Goal: Information Seeking & Learning: Learn about a topic

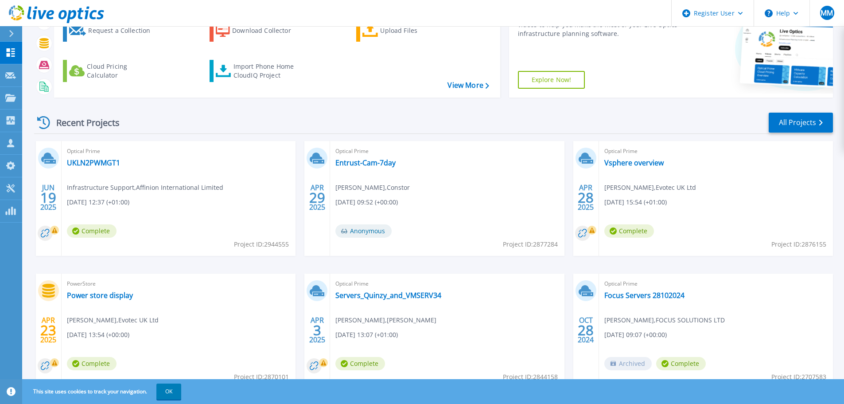
scroll to position [125, 0]
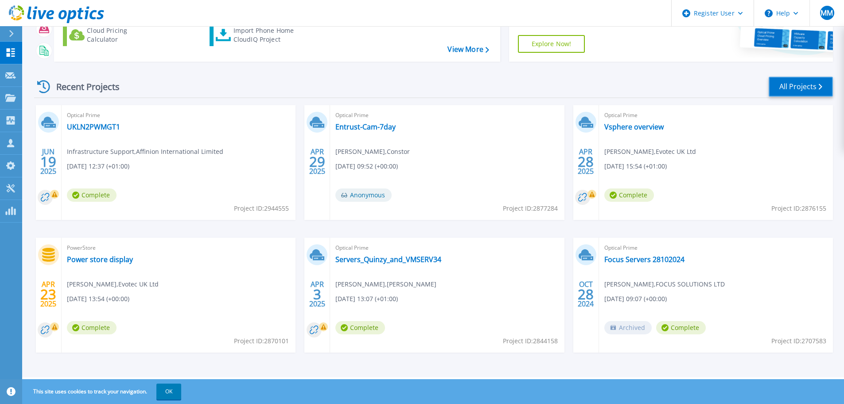
click at [799, 83] on link "All Projects" at bounding box center [801, 87] width 64 height 20
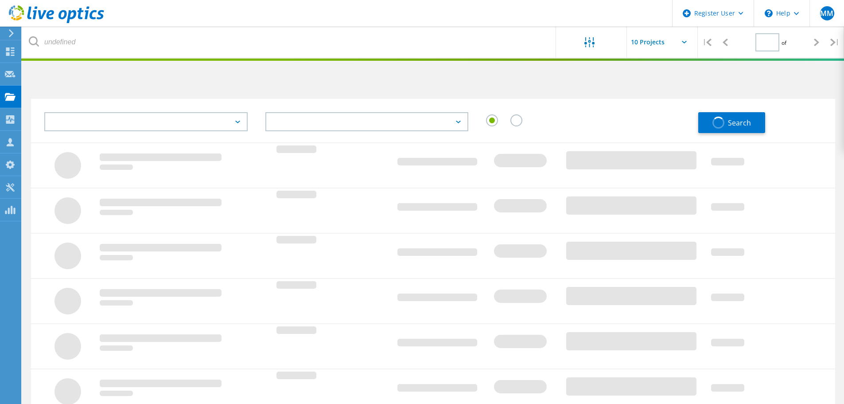
type input "1"
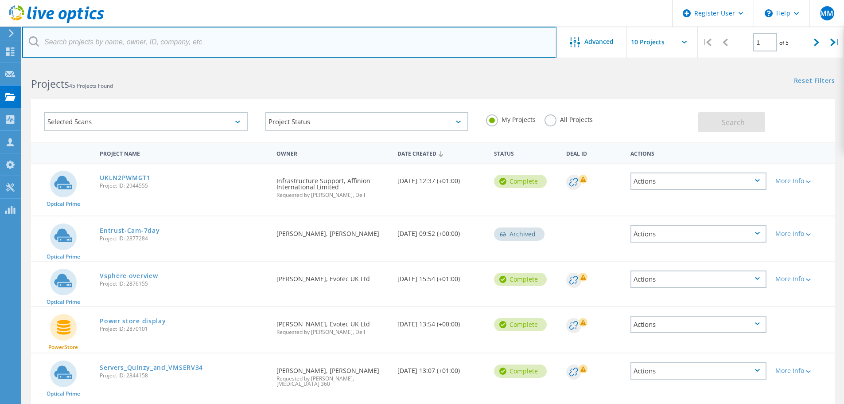
click at [156, 43] on input "text" at bounding box center [289, 42] width 535 height 31
type input "evotec"
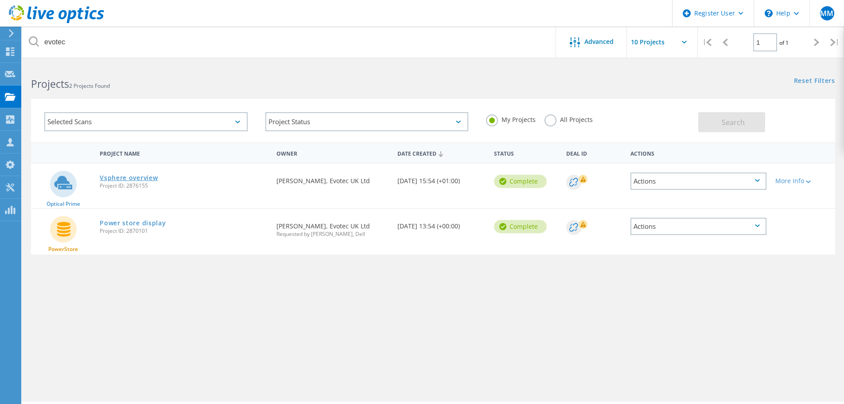
click at [140, 177] on link "Vsphere overview" at bounding box center [129, 178] width 58 height 6
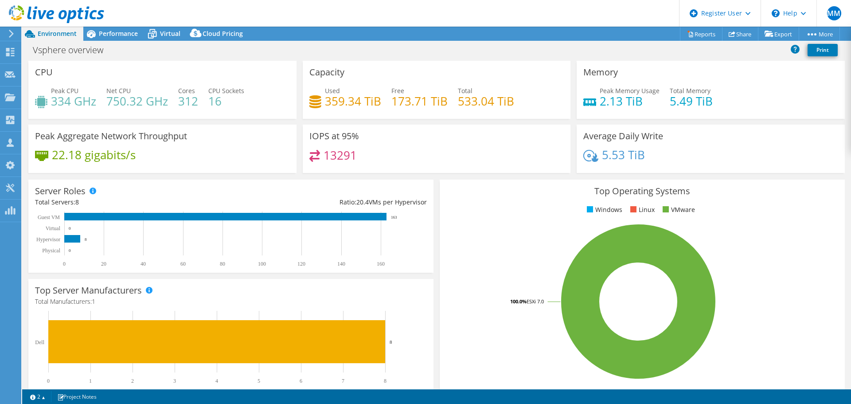
select select "EULondon"
select select "USD"
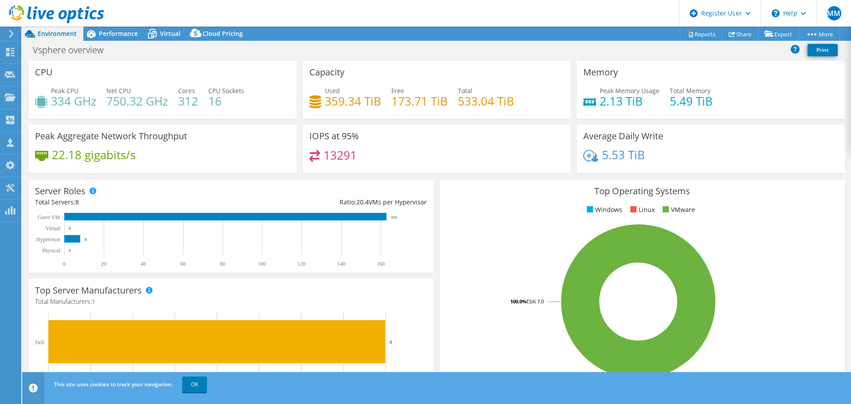
click at [42, 33] on span "Environment" at bounding box center [57, 33] width 39 height 8
click at [116, 33] on span "Performance" at bounding box center [118, 33] width 39 height 8
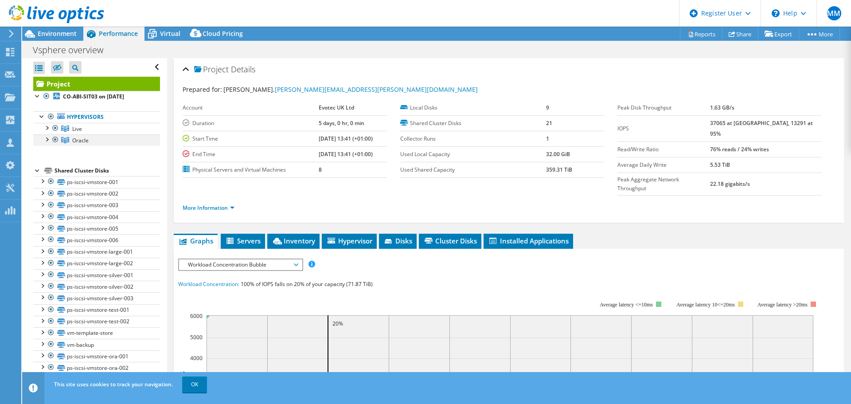
click at [56, 139] on div at bounding box center [55, 139] width 9 height 11
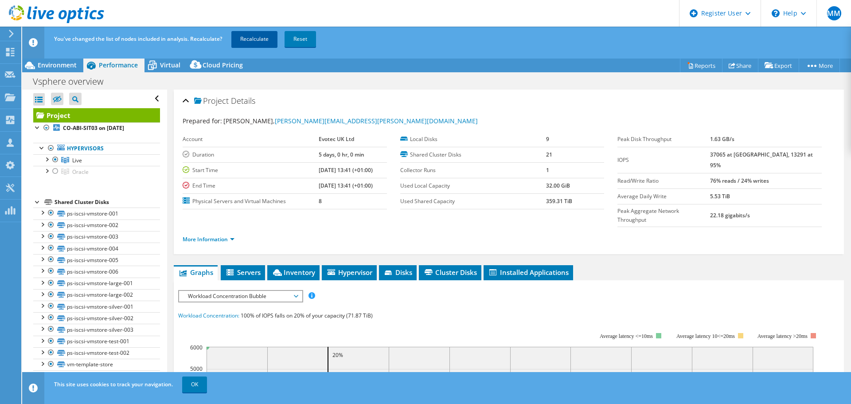
click at [249, 35] on link "Recalculate" at bounding box center [254, 39] width 46 height 16
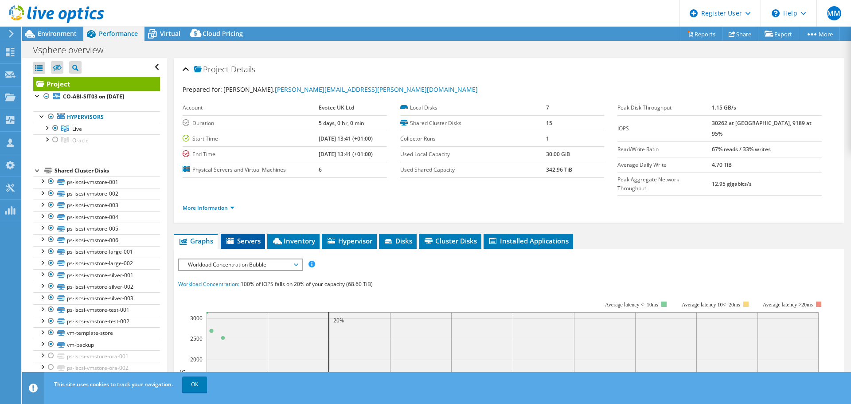
click at [243, 234] on li "Servers" at bounding box center [243, 241] width 44 height 15
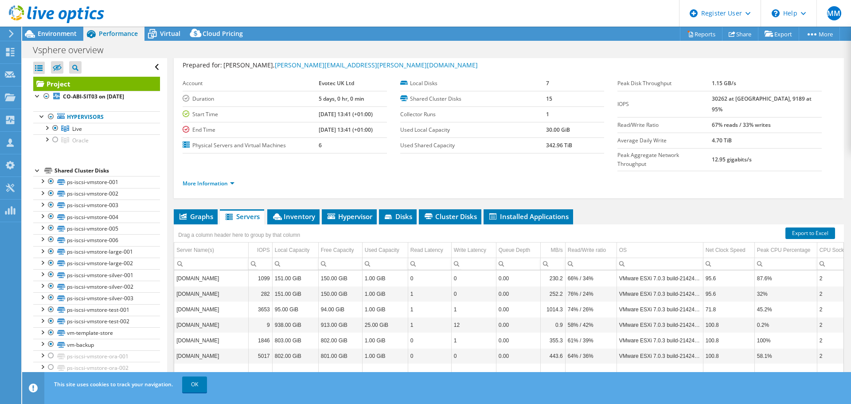
scroll to position [66, 0]
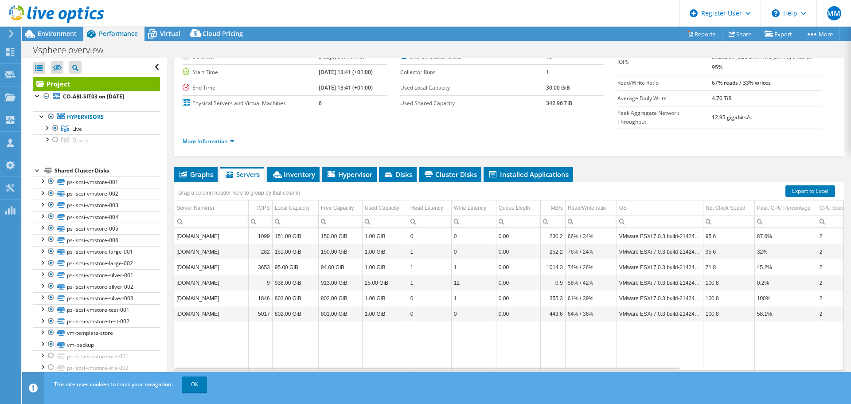
click at [55, 28] on div at bounding box center [52, 15] width 104 height 30
click at [54, 31] on span "Environment" at bounding box center [57, 33] width 39 height 8
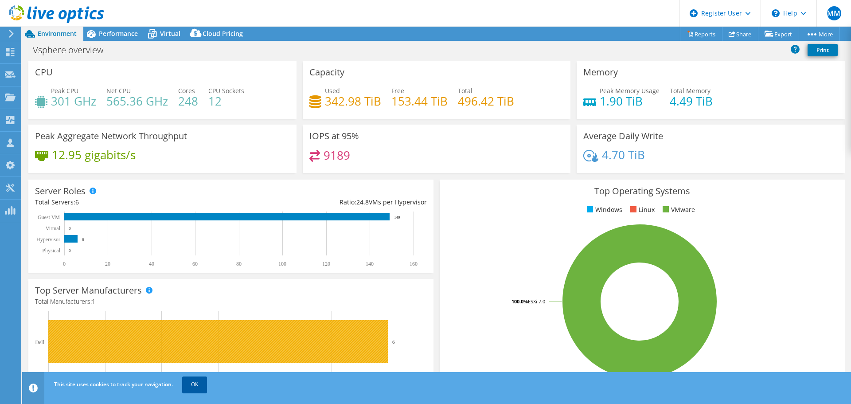
click at [201, 383] on link "OK" at bounding box center [194, 384] width 25 height 16
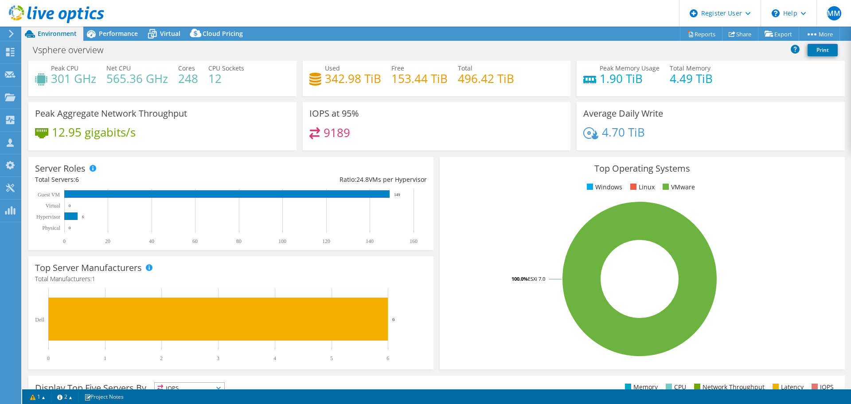
scroll to position [0, 0]
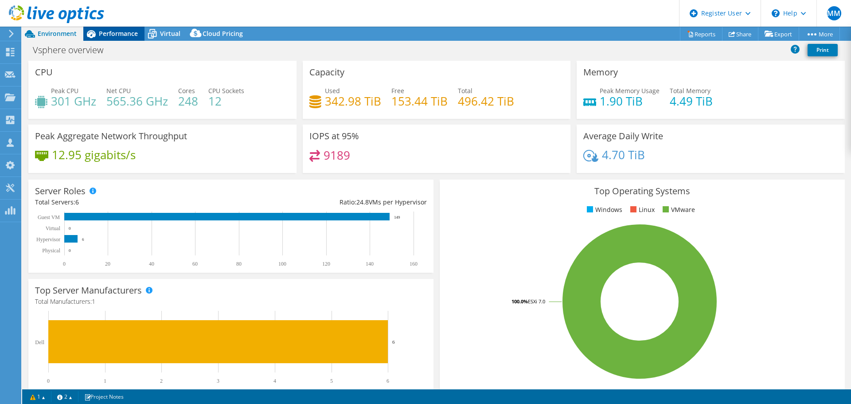
click at [130, 32] on span "Performance" at bounding box center [118, 33] width 39 height 8
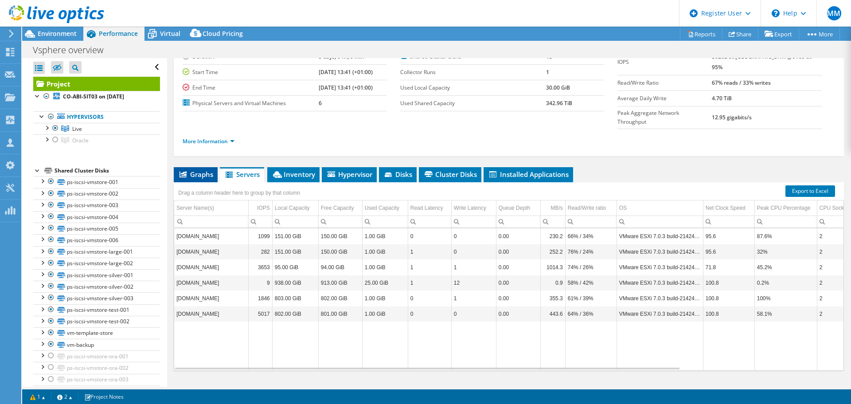
click at [203, 170] on span "Graphs" at bounding box center [195, 174] width 35 height 9
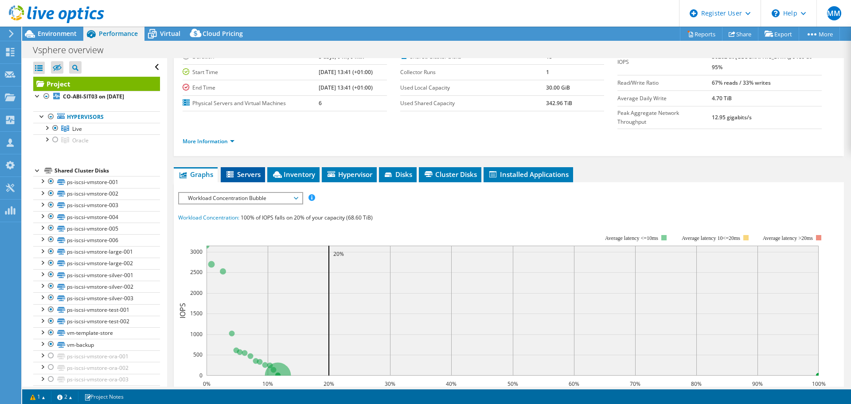
click at [248, 170] on span "Servers" at bounding box center [242, 174] width 35 height 9
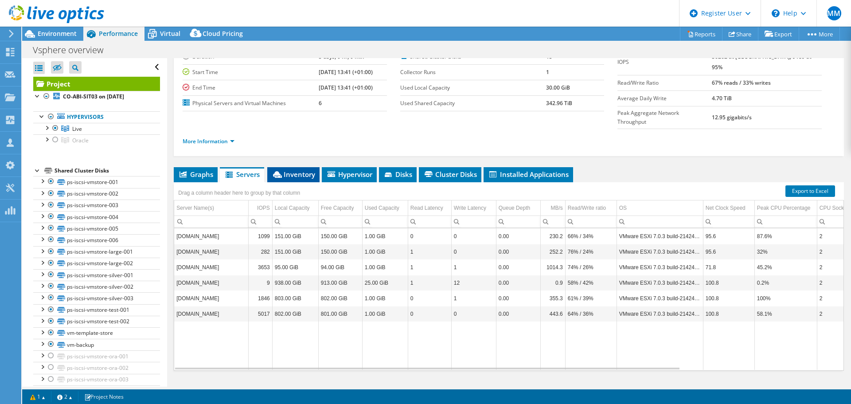
click at [297, 170] on span "Inventory" at bounding box center [293, 174] width 43 height 9
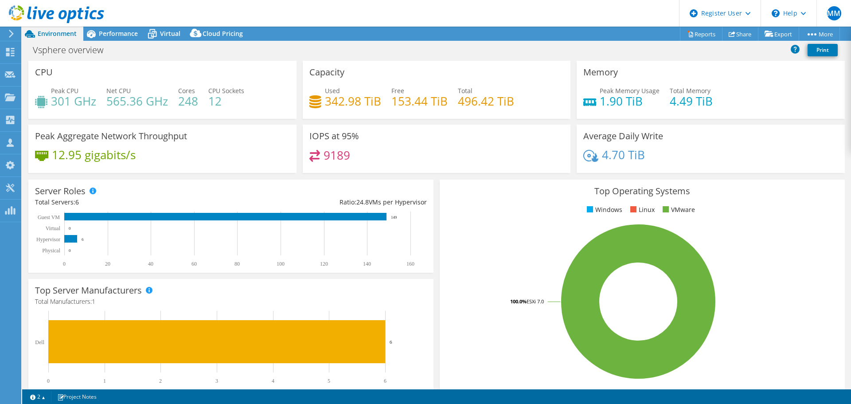
select select "EULondon"
select select "USD"
